Goal: Check status: Check status

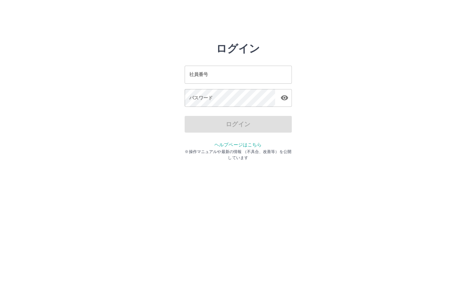
click at [213, 77] on input "社員番号" at bounding box center [238, 75] width 107 height 18
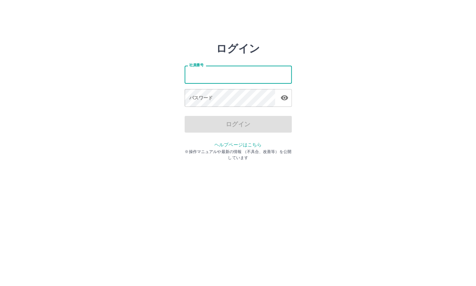
type input "*******"
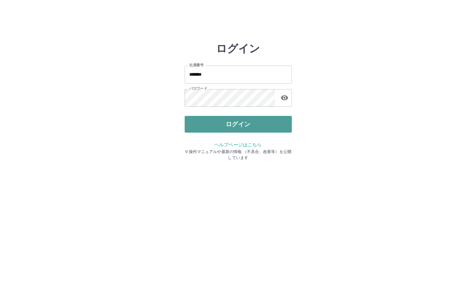
click at [230, 121] on button "ログイン" at bounding box center [238, 124] width 107 height 17
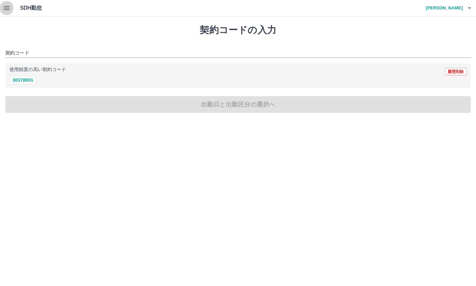
click at [5, 5] on icon "button" at bounding box center [7, 8] width 8 height 8
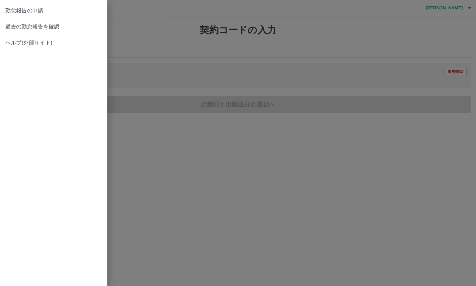
click at [35, 24] on span "過去の勤怠報告を確認" at bounding box center [53, 27] width 97 height 8
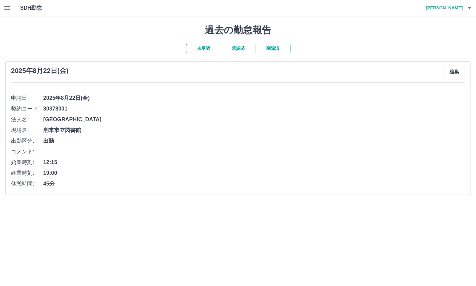
click at [234, 48] on button "承認済" at bounding box center [238, 48] width 35 height 9
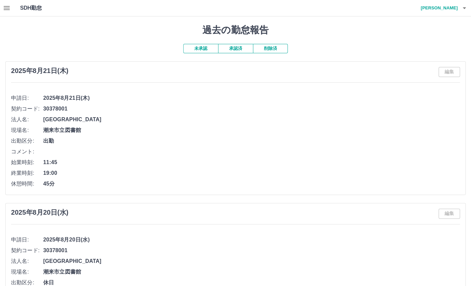
click at [455, 6] on h4 "加藤　綾華" at bounding box center [438, 8] width 40 height 16
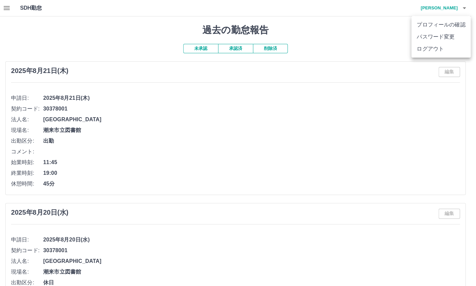
click at [436, 52] on li "ログアウト" at bounding box center [441, 49] width 59 height 12
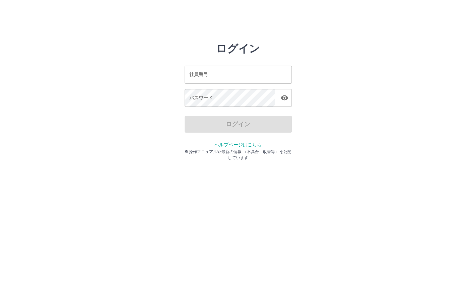
click at [340, 97] on div "ログイン 社員番号 社員番号 パスワード パスワード ログイン ヘルプページはこちら ※操作マニュアルや最新の情報 （不具合、改善等）を公開しています" at bounding box center [238, 95] width 402 height 107
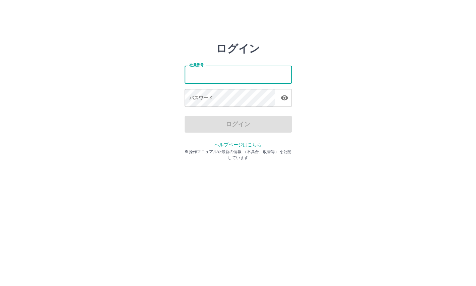
click at [230, 78] on input "社員番号" at bounding box center [238, 75] width 107 height 18
click at [380, 78] on div "ログイン 社員番号 社員番号 パスワード パスワード ログイン ヘルプページはこちら ※操作マニュアルや最新の情報 （不具合、改善等）を公開しています" at bounding box center [238, 95] width 402 height 107
